Goal: Information Seeking & Learning: Learn about a topic

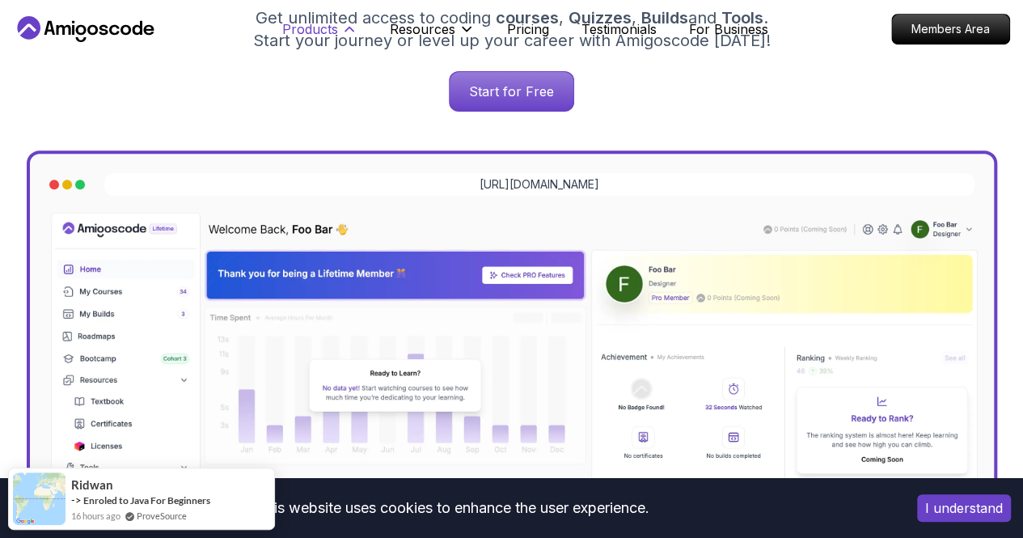
click at [323, 27] on p "Products" at bounding box center [310, 28] width 56 height 19
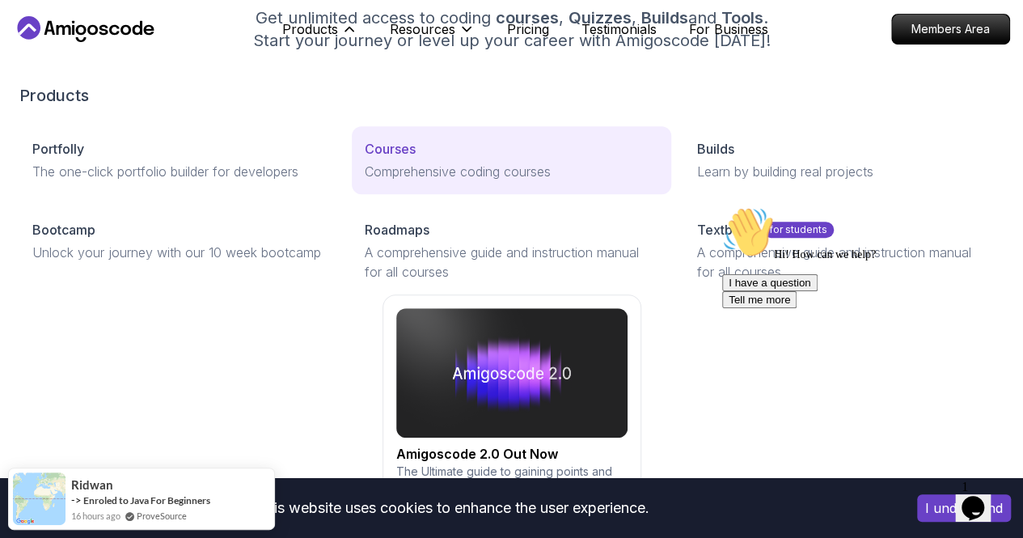
click at [365, 181] on p "Comprehensive coding courses" at bounding box center [512, 171] width 294 height 19
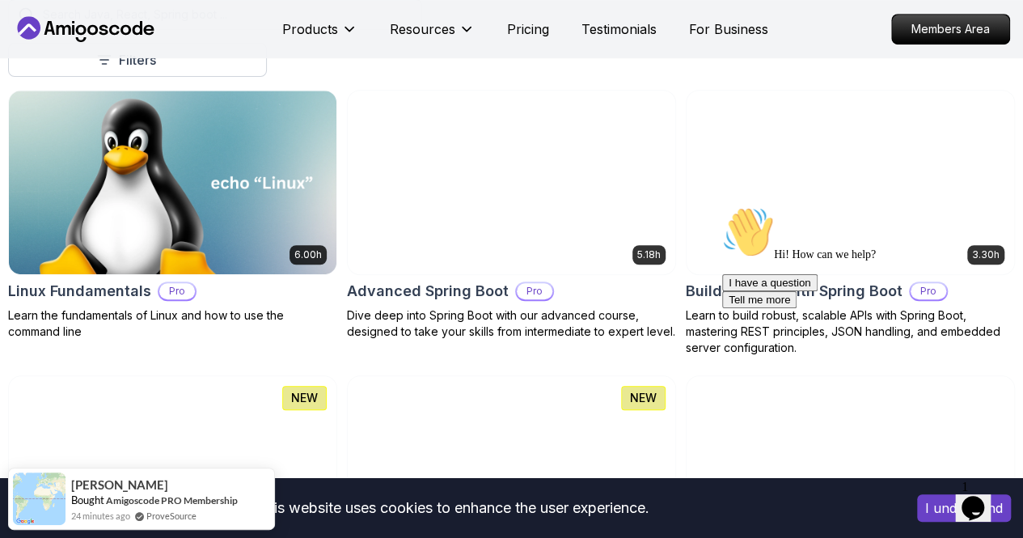
scroll to position [476, 0]
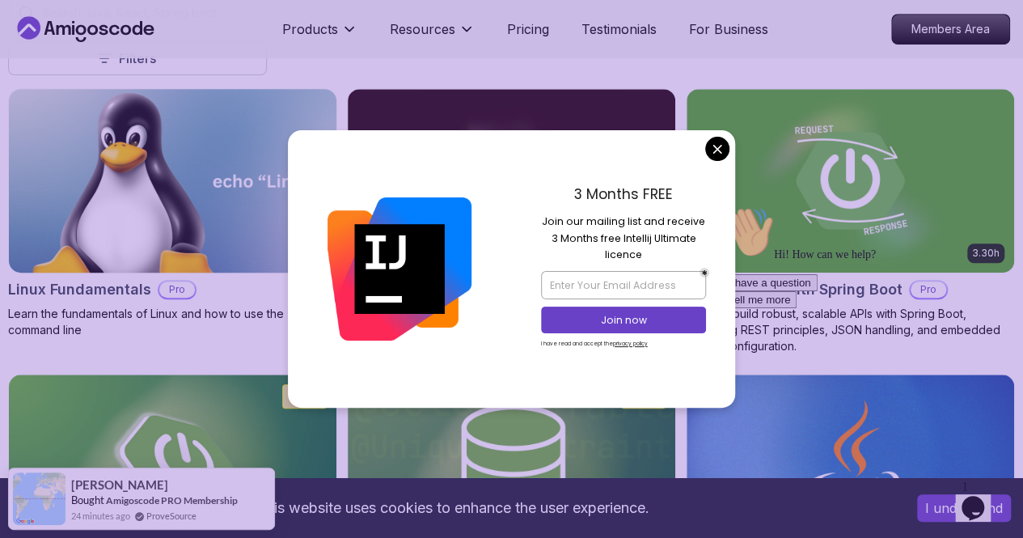
click at [344, 108] on img at bounding box center [173, 180] width 344 height 192
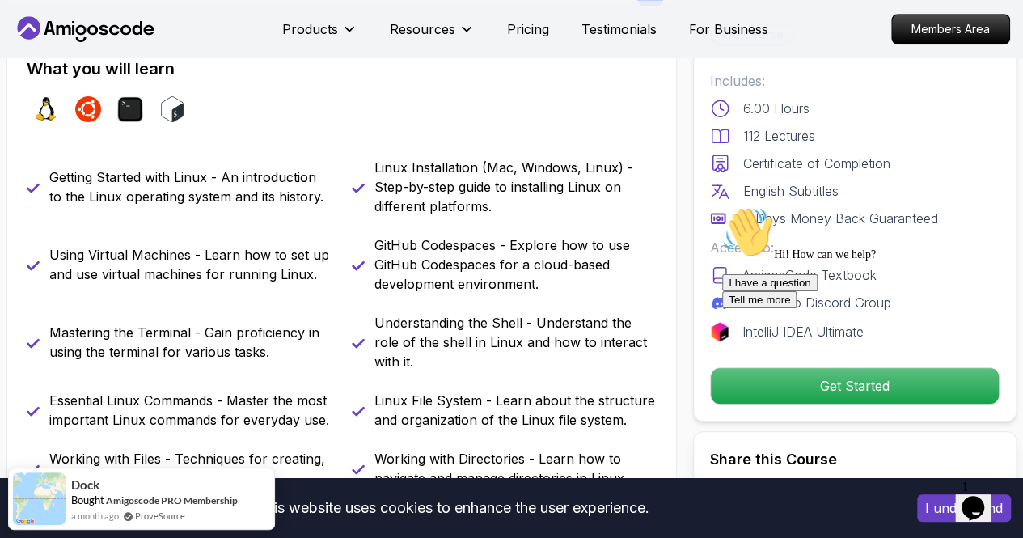
scroll to position [658, 0]
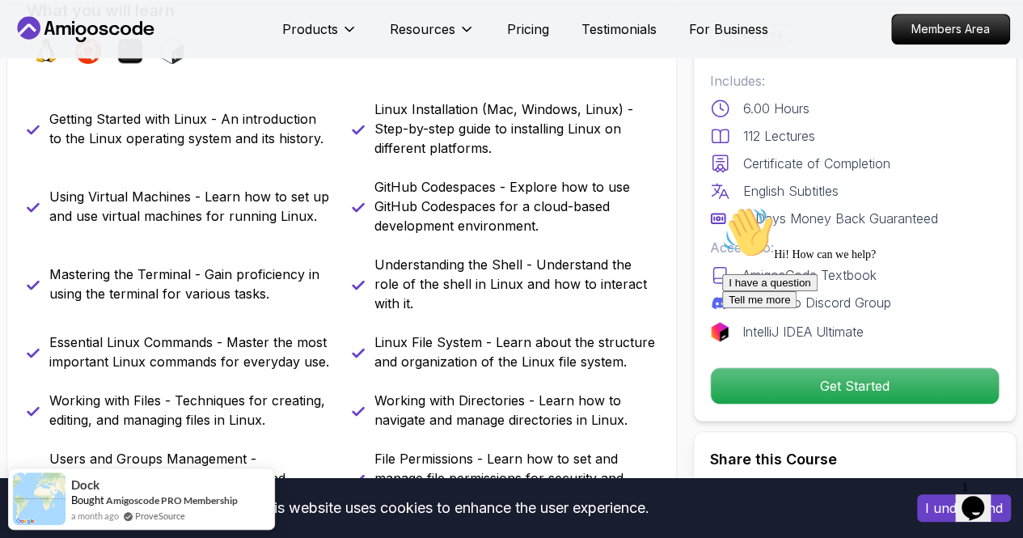
click at [752, 308] on div "Hi! How can we help? I have a question Tell me more" at bounding box center [867, 257] width 291 height 102
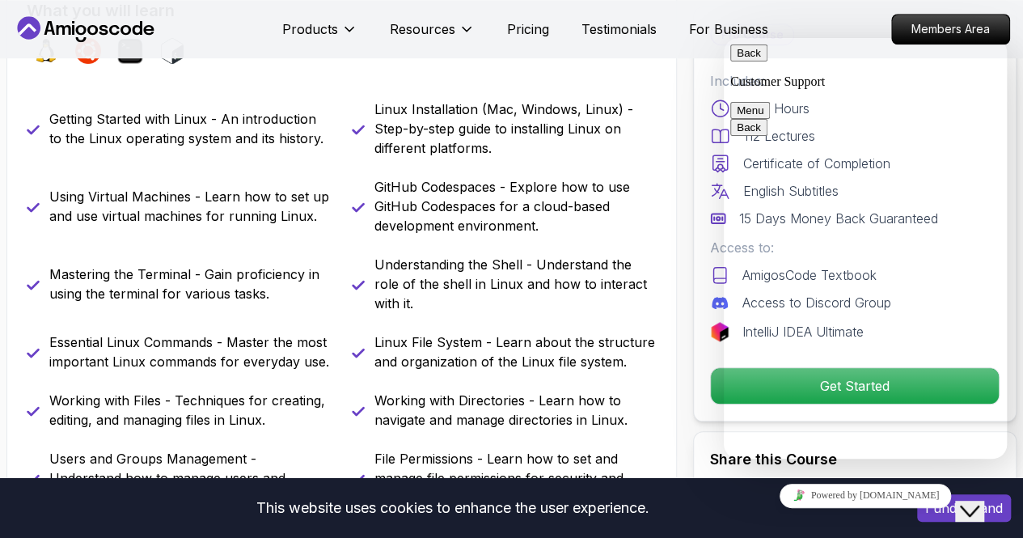
click at [770, 102] on button "Menu" at bounding box center [750, 110] width 40 height 17
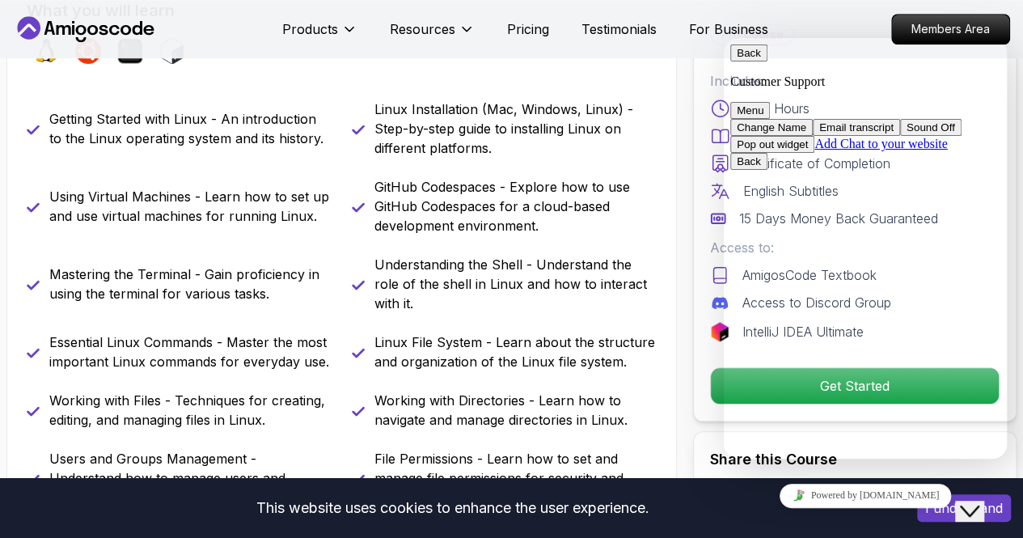
click at [770, 102] on button "Menu" at bounding box center [750, 110] width 40 height 17
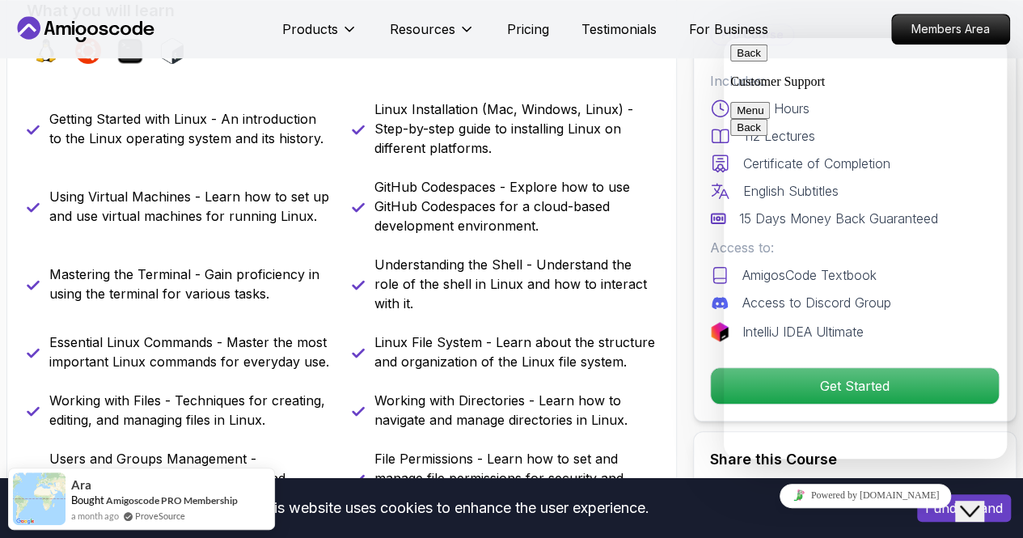
click at [979, 501] on icon "Close Chat This icon closes the chat window." at bounding box center [969, 510] width 19 height 19
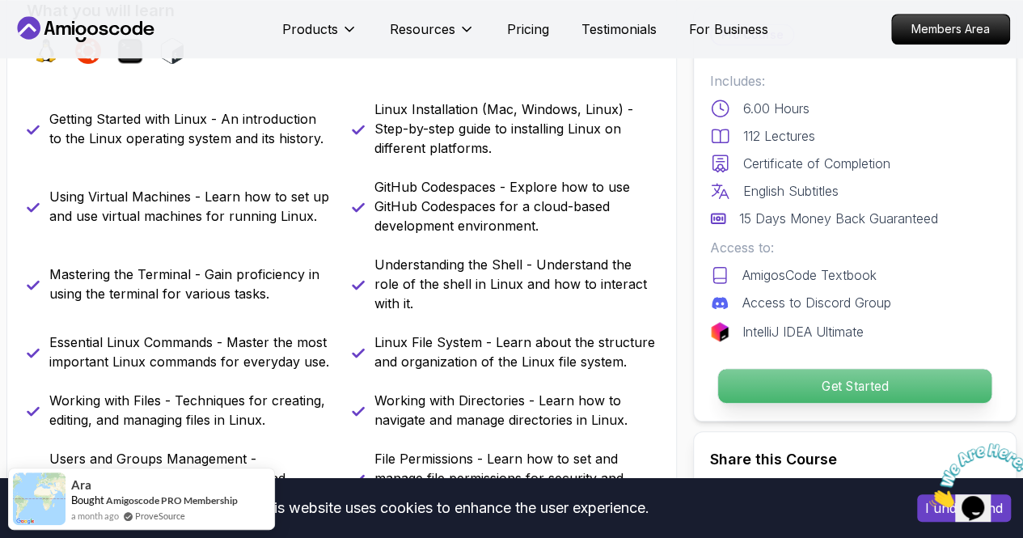
click at [846, 392] on p "Get Started" at bounding box center [854, 386] width 273 height 34
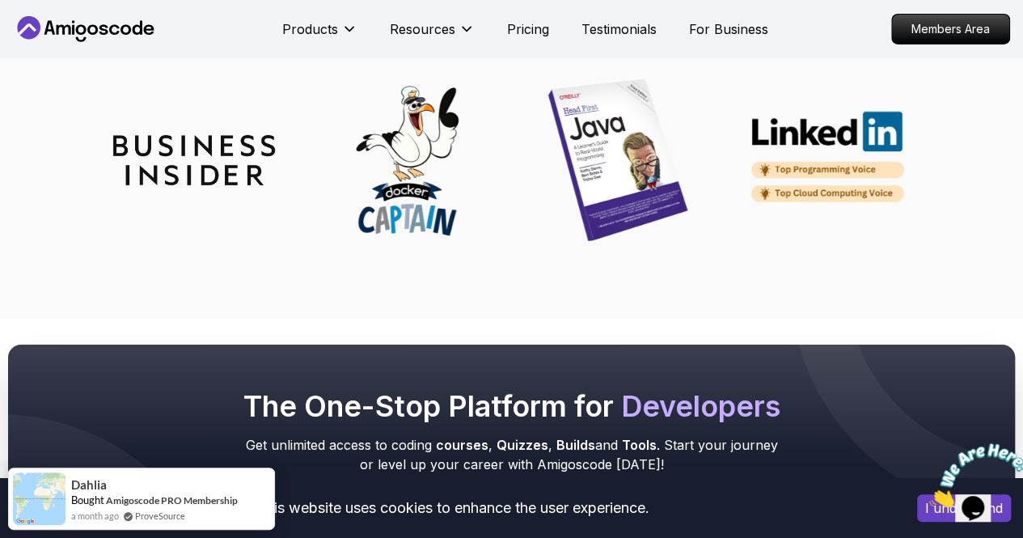
scroll to position [5860, 0]
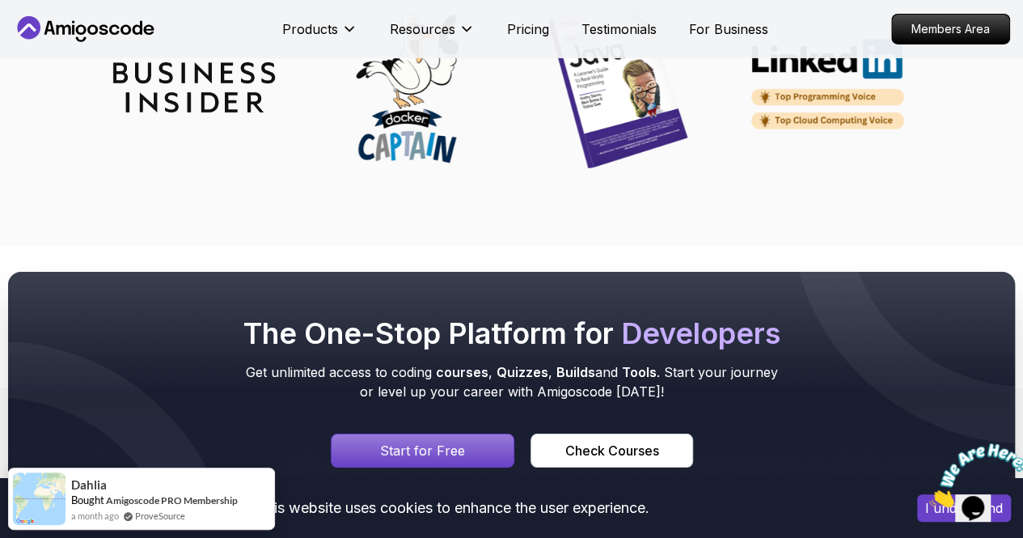
click at [527, 17] on div "Products Resources Pricing Testimonials For Business" at bounding box center [525, 29] width 486 height 32
click at [530, 26] on p "Pricing" at bounding box center [528, 28] width 42 height 19
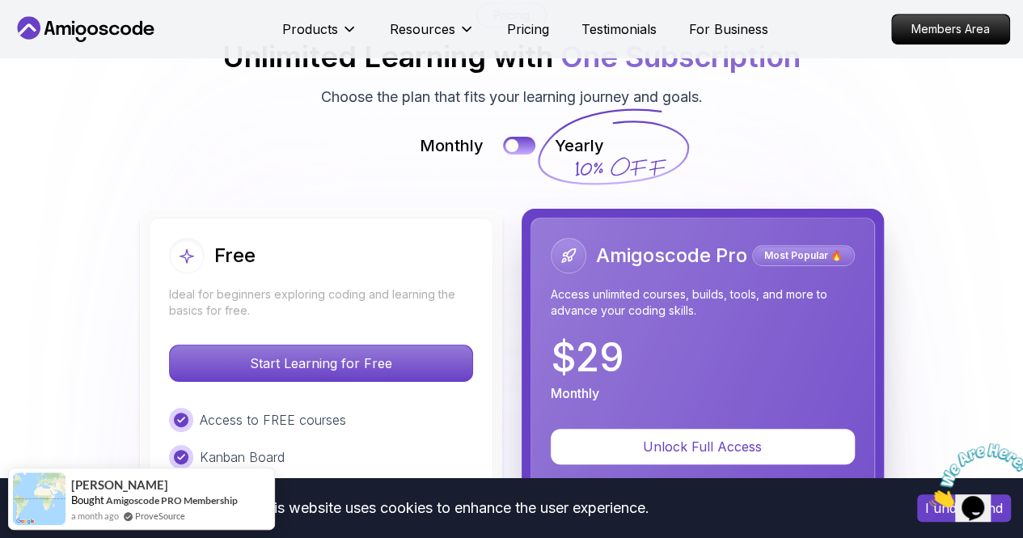
scroll to position [3532, 0]
click at [521, 154] on button at bounding box center [519, 145] width 34 height 19
click at [521, 153] on div at bounding box center [527, 146] width 14 height 14
click at [521, 154] on button at bounding box center [519, 145] width 34 height 19
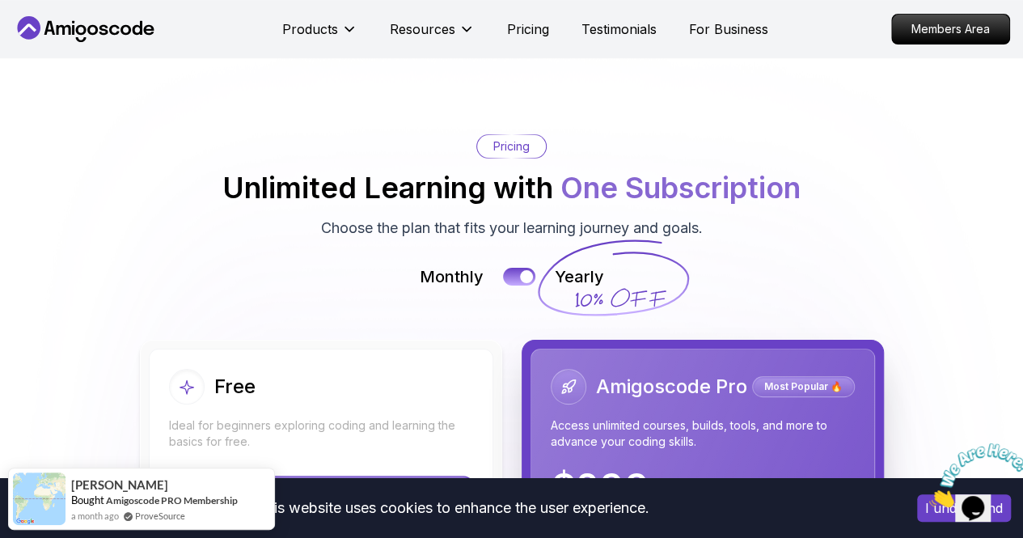
scroll to position [3393, 0]
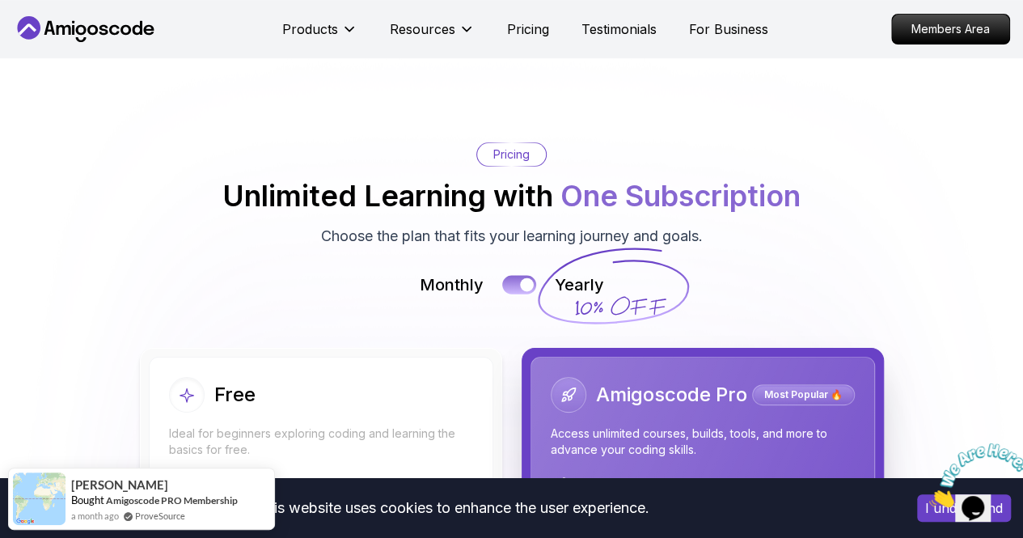
click at [522, 286] on div at bounding box center [527, 285] width 14 height 14
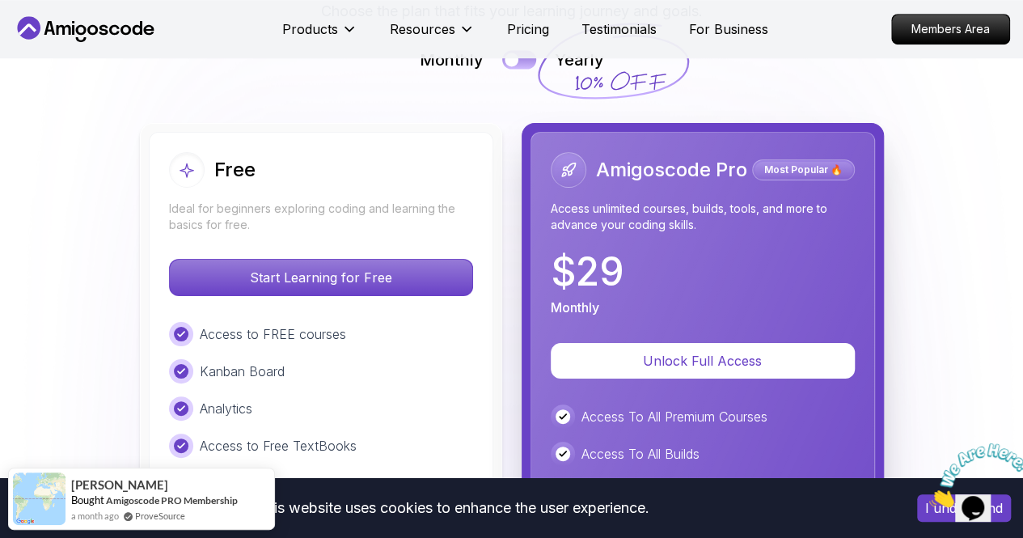
scroll to position [3619, 0]
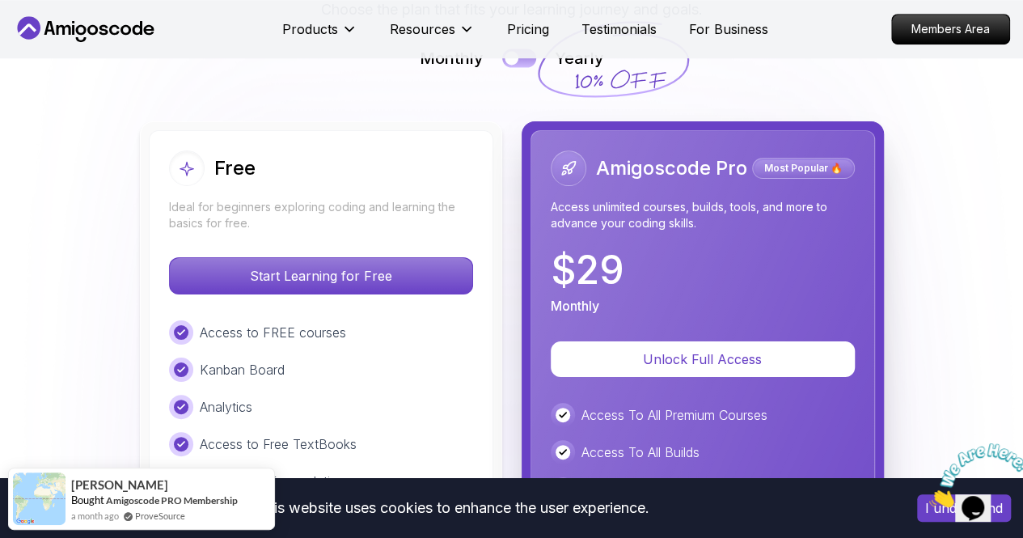
click at [519, 61] on button at bounding box center [519, 58] width 34 height 19
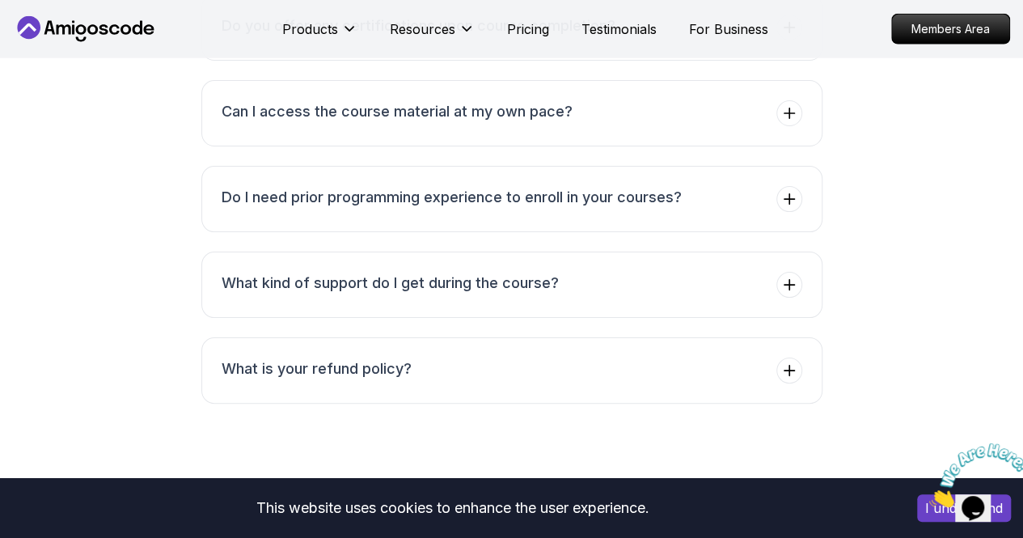
scroll to position [5639, 0]
